Goal: Transaction & Acquisition: Purchase product/service

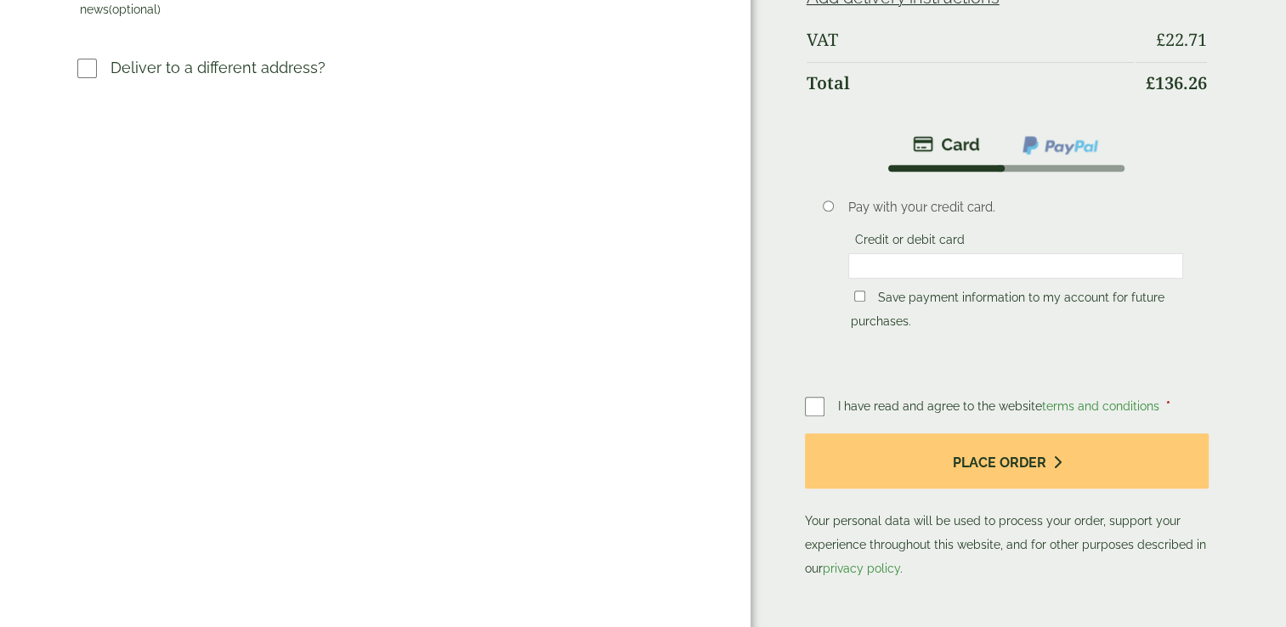
scroll to position [680, 0]
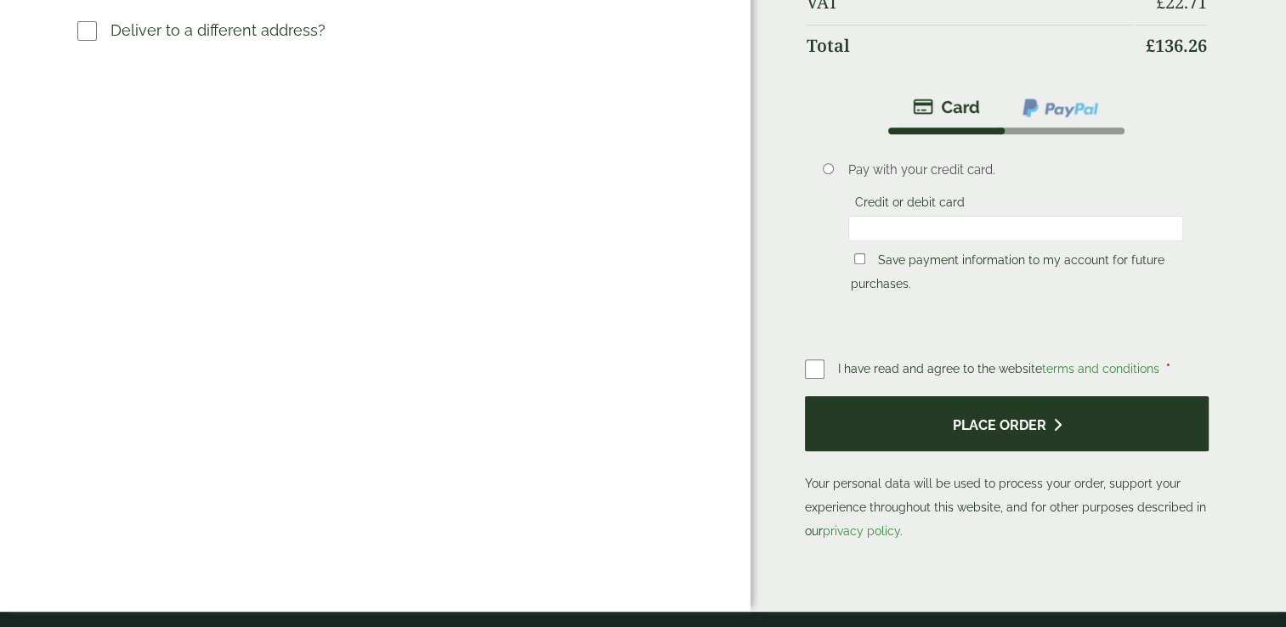
click at [991, 426] on button "Place order" at bounding box center [1007, 423] width 405 height 55
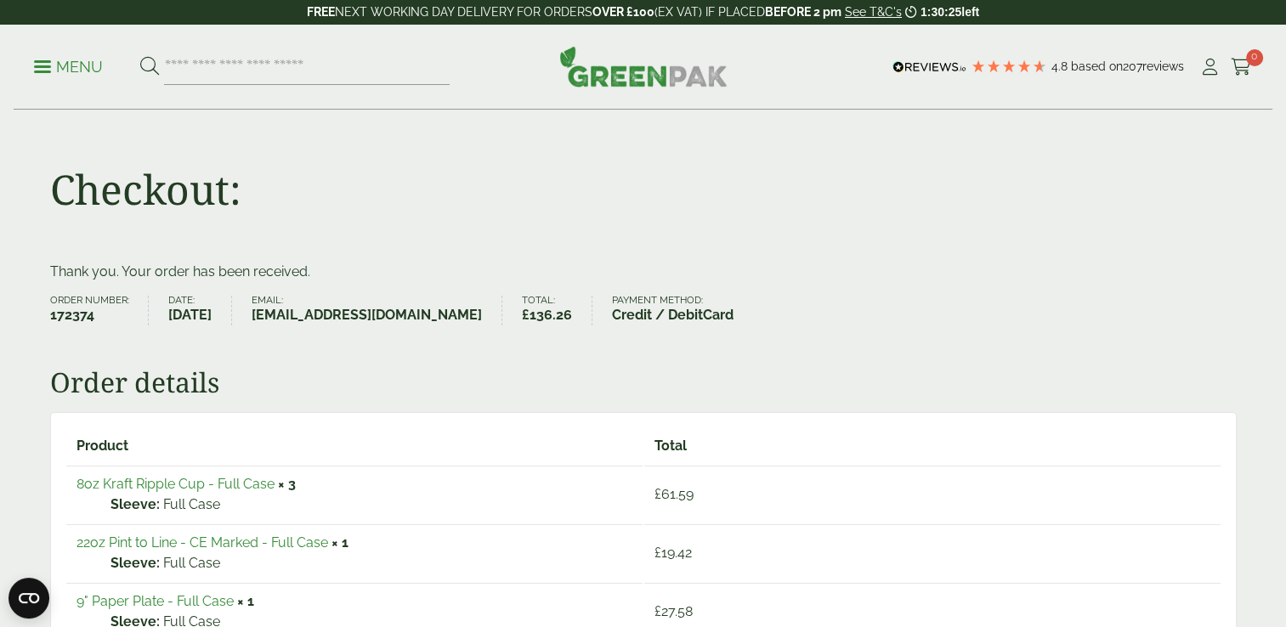
scroll to position [170, 0]
